Goal: Transaction & Acquisition: Purchase product/service

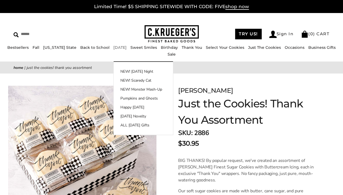
click at [113, 50] on link "[DATE]" at bounding box center [119, 47] width 13 height 5
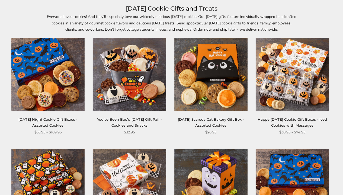
scroll to position [81, 0]
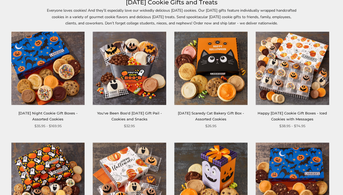
click at [284, 90] on img at bounding box center [292, 68] width 73 height 73
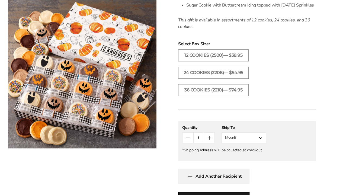
scroll to position [271, 0]
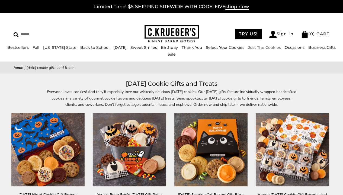
click at [258, 50] on link "Just The Cookies" at bounding box center [264, 47] width 33 height 5
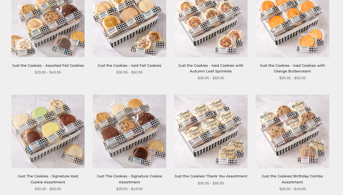
scroll to position [136, 0]
click at [59, 34] on img at bounding box center [47, 19] width 73 height 73
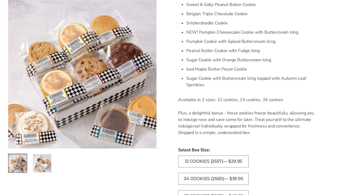
scroll to position [380, 0]
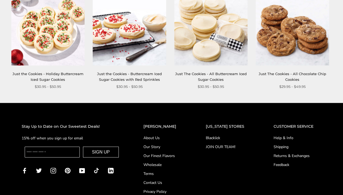
scroll to position [542, 0]
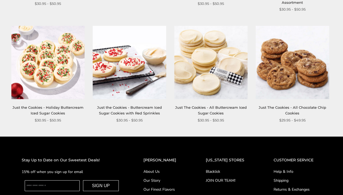
click at [199, 82] on img at bounding box center [210, 62] width 73 height 73
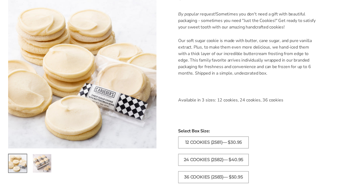
scroll to position [217, 0]
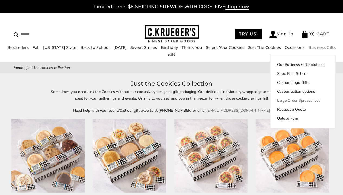
click at [291, 103] on link "Large Order Spreadsheet" at bounding box center [302, 101] width 65 height 6
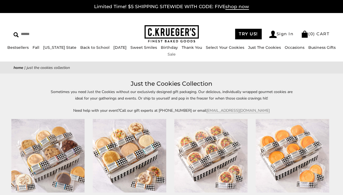
click at [176, 53] on link "Sale" at bounding box center [172, 54] width 8 height 5
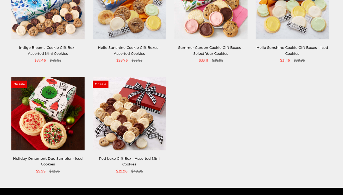
scroll to position [136, 0]
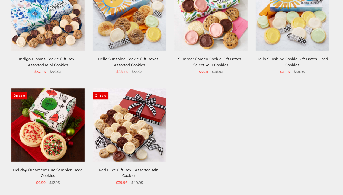
click at [296, 37] on img at bounding box center [292, 13] width 73 height 73
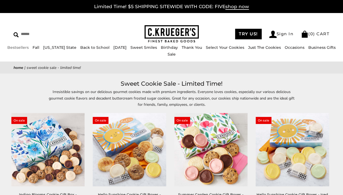
click at [26, 50] on link "Bestsellers" at bounding box center [17, 47] width 21 height 5
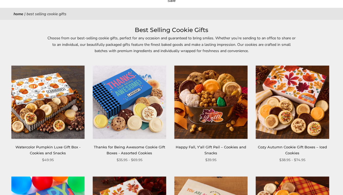
scroll to position [54, 0]
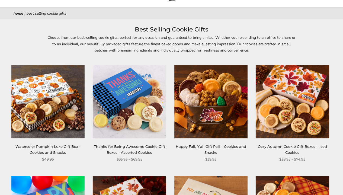
click at [50, 85] on img at bounding box center [47, 101] width 73 height 73
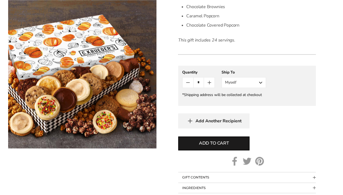
scroll to position [298, 0]
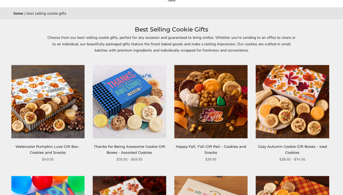
click at [119, 92] on img at bounding box center [129, 101] width 73 height 73
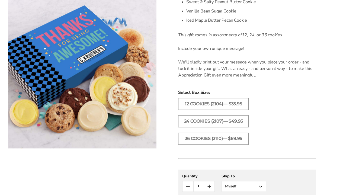
scroll to position [380, 0]
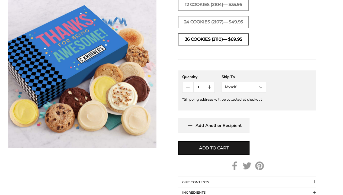
click at [219, 42] on label "36 Cookies (2110)— $69.95" at bounding box center [213, 39] width 71 height 12
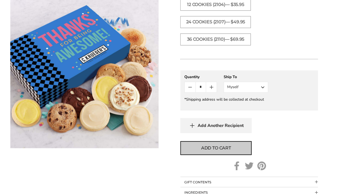
scroll to position [434, 0]
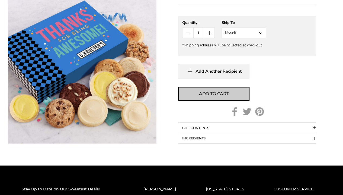
click at [214, 95] on span "Add to cart" at bounding box center [214, 93] width 30 height 7
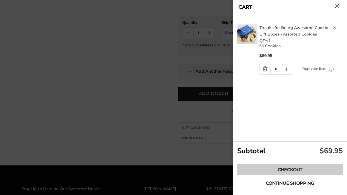
click at [294, 167] on link "Checkout" at bounding box center [290, 169] width 106 height 11
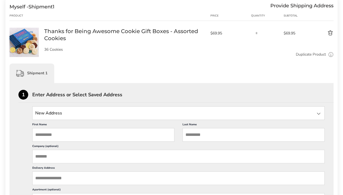
scroll to position [108, 0]
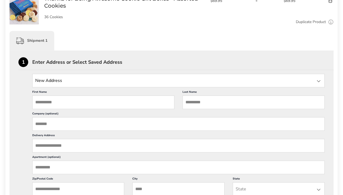
click at [116, 85] on input "State" at bounding box center [178, 81] width 292 height 14
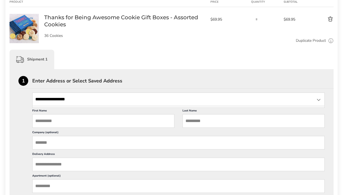
scroll to position [81, 0]
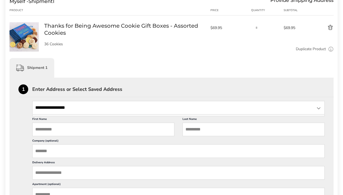
type input "**********"
